Goal: Task Accomplishment & Management: Complete application form

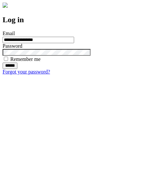
type input "**********"
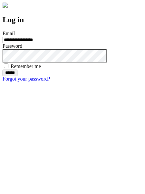
click at [17, 76] on input "******" at bounding box center [10, 73] width 15 height 6
